Goal: Navigation & Orientation: Find specific page/section

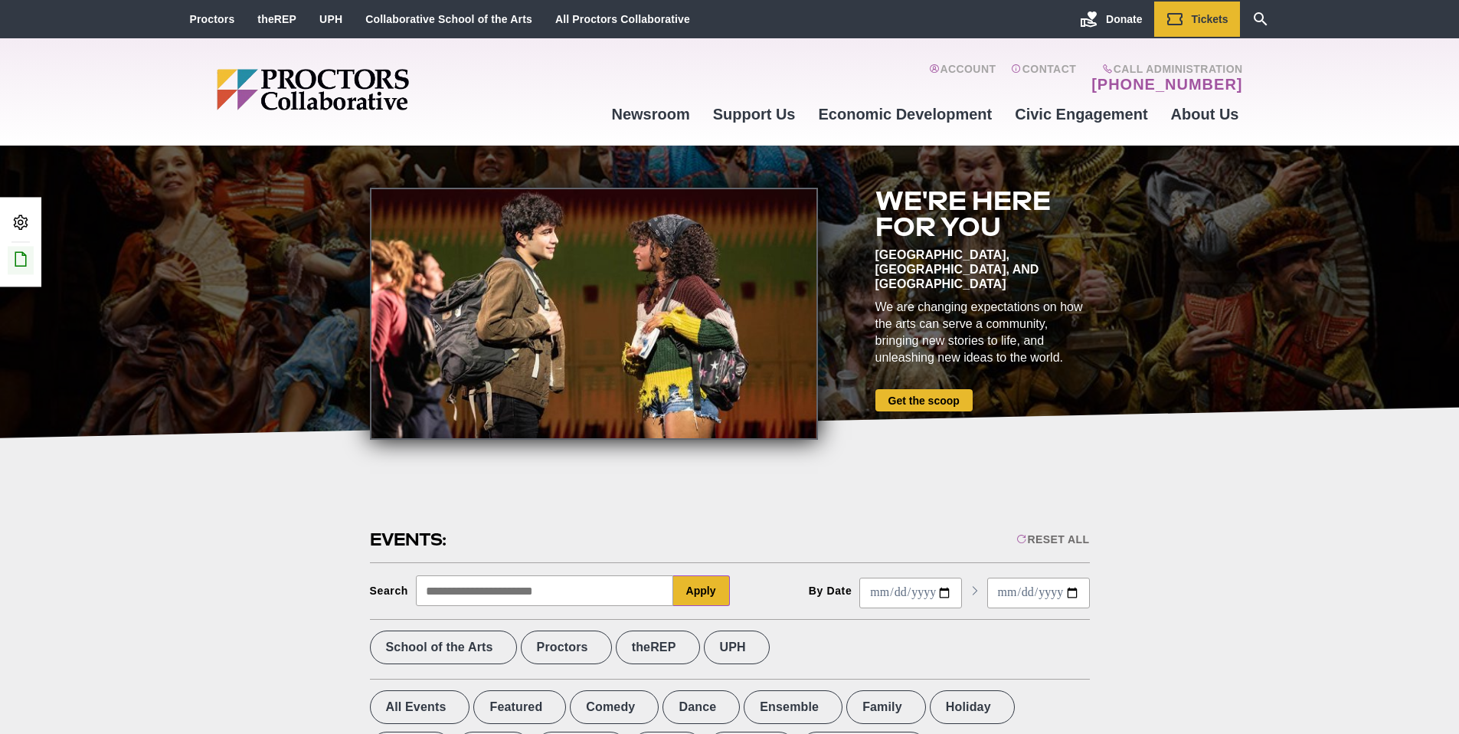
click at [24, 258] on icon at bounding box center [20, 259] width 18 height 18
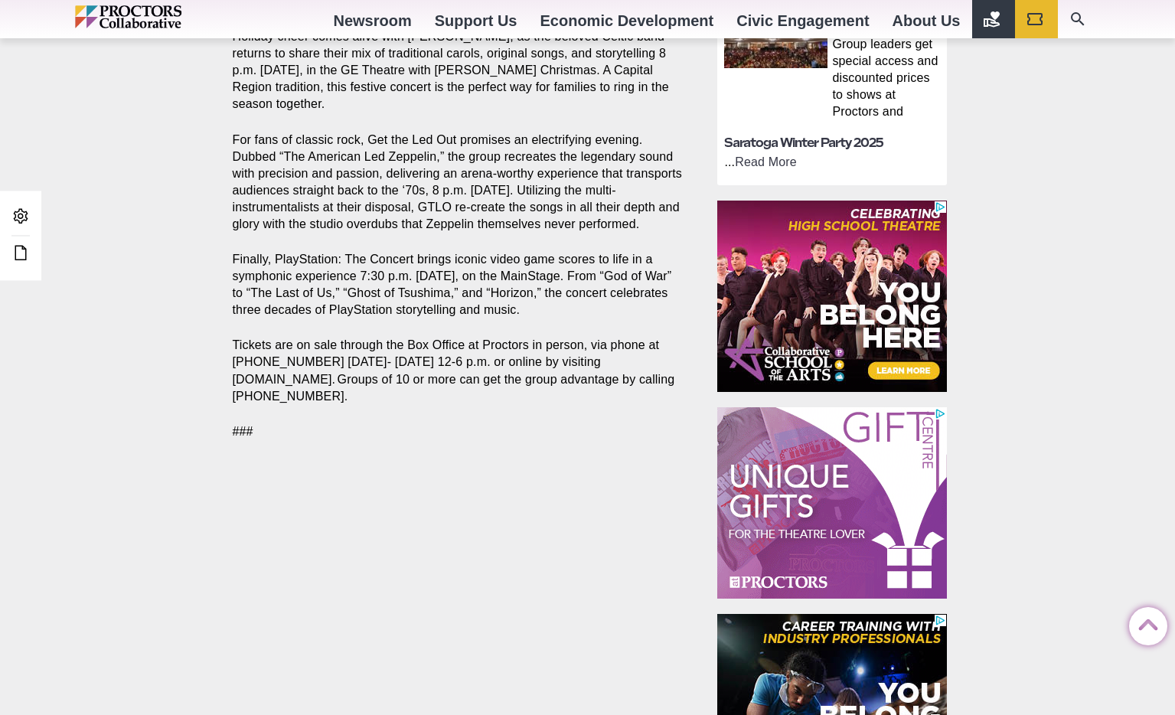
scroll to position [299, 0]
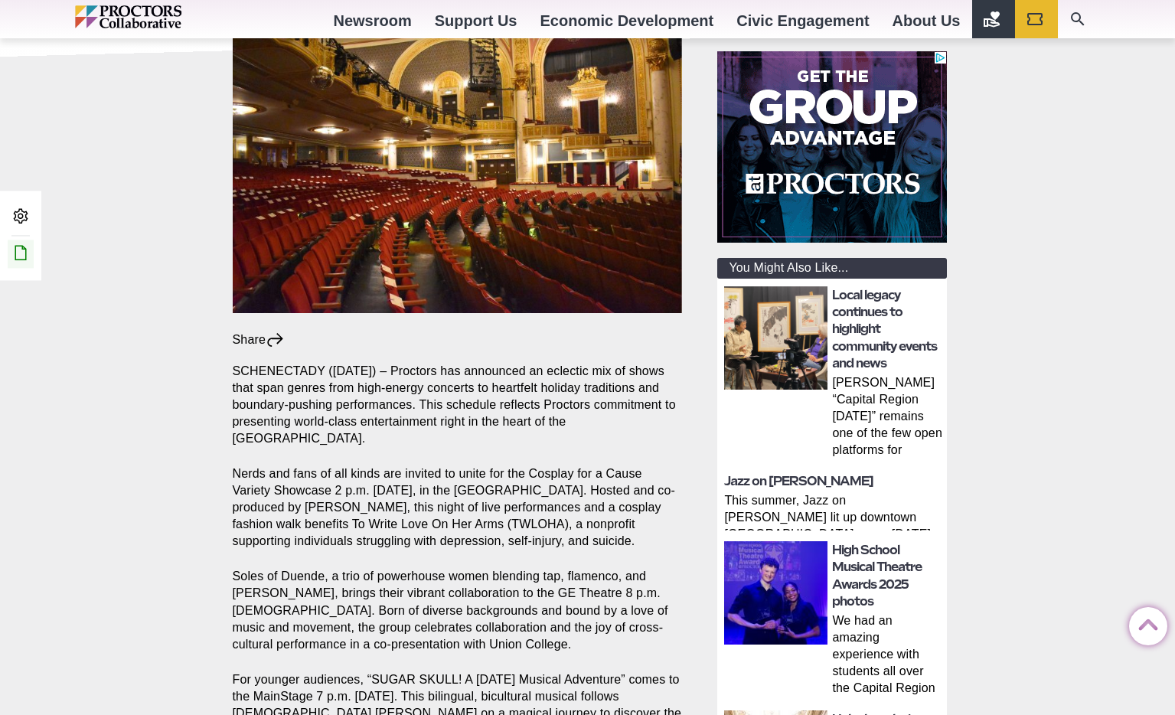
click at [31, 255] on link "Edit this Post/Page" at bounding box center [21, 254] width 26 height 28
